Goal: Check status

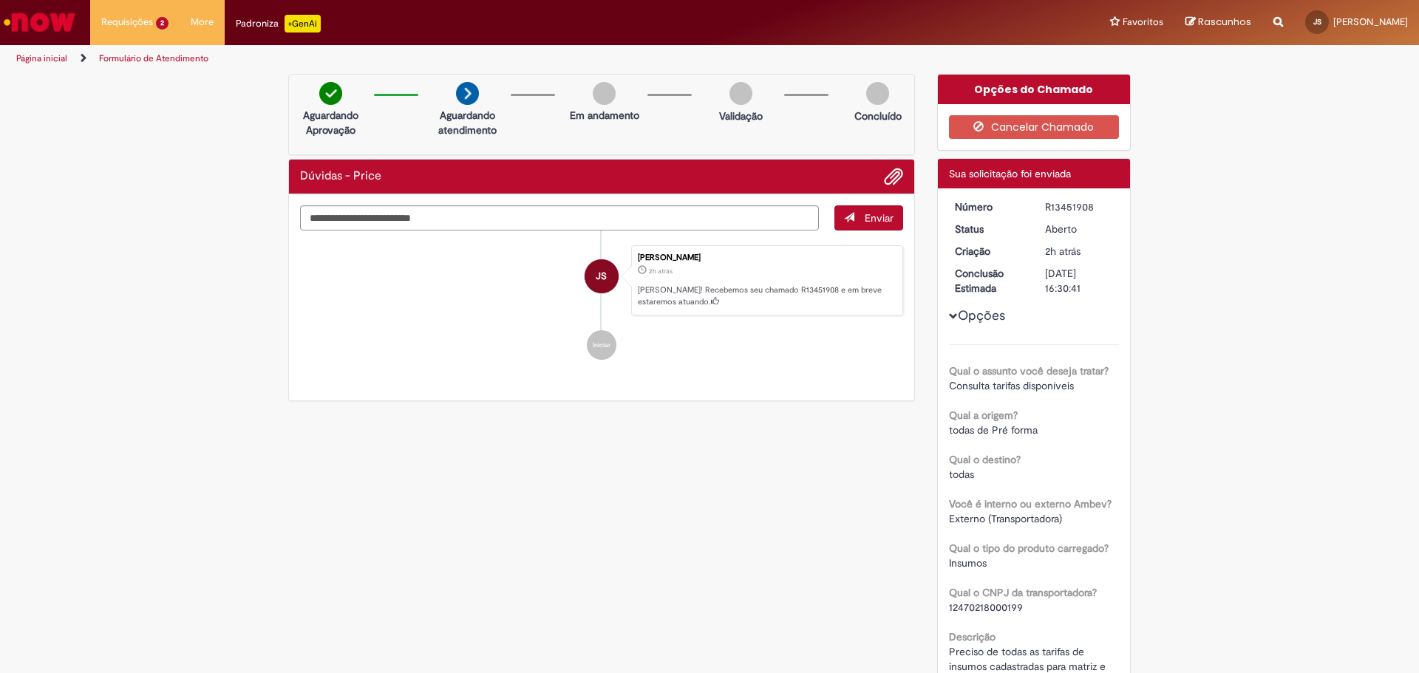
click at [630, 7] on div "Requisições 2 Exibir Todas as Solicitações Dúvidas - Price 2h atrás 2 horas atr…" at bounding box center [749, 22] width 1340 height 45
